Goal: Check status

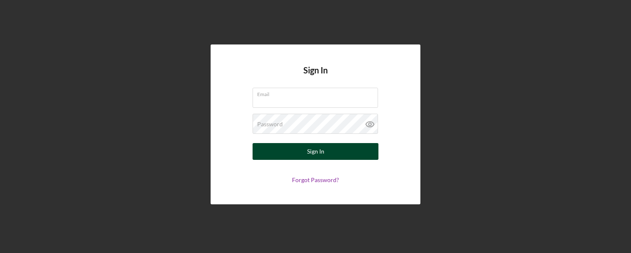
type input "[EMAIL_ADDRESS][DOMAIN_NAME]"
click at [318, 151] on div "Sign In" at bounding box center [315, 151] width 17 height 17
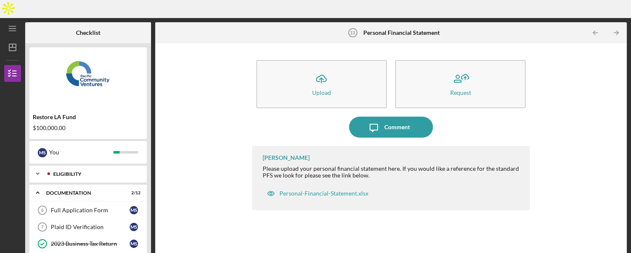
click at [58, 165] on div "Icon/Expander Eligibility 6 / 6" at bounding box center [87, 173] width 117 height 17
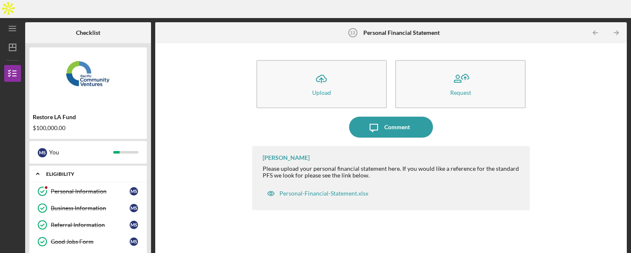
click at [58, 165] on div "Icon/Expander Eligibility 6 / 6" at bounding box center [87, 173] width 117 height 17
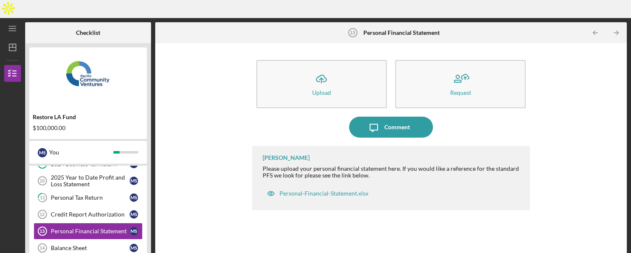
scroll to position [96, 0]
